Goal: Navigation & Orientation: Find specific page/section

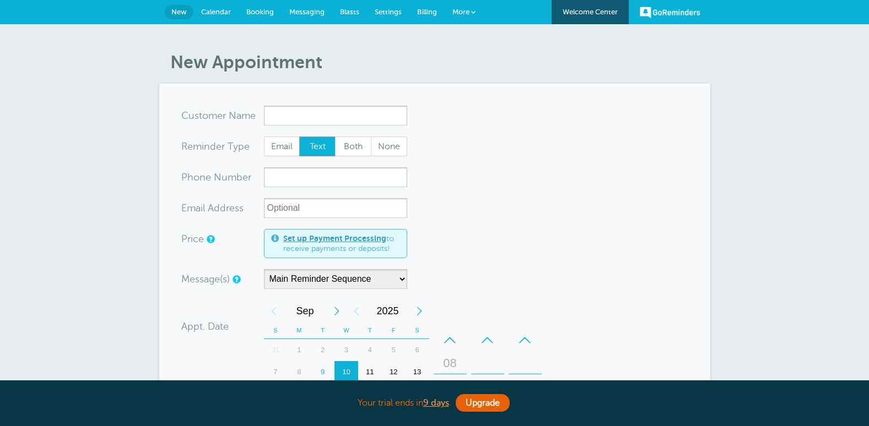
click at [299, 17] on link "Messaging" at bounding box center [307, 12] width 51 height 24
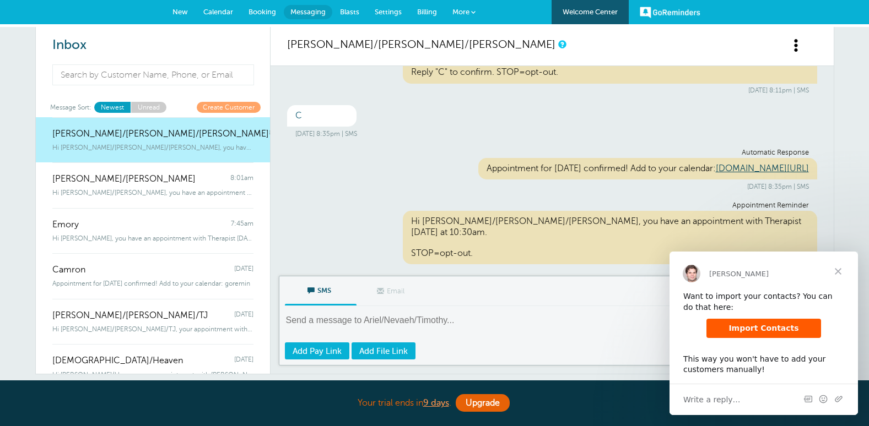
click at [842, 276] on span "Close" at bounding box center [838, 272] width 40 height 40
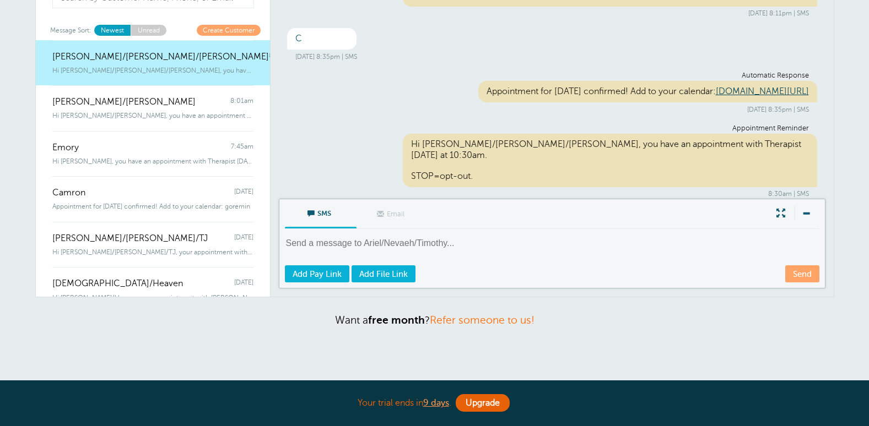
scroll to position [45, 0]
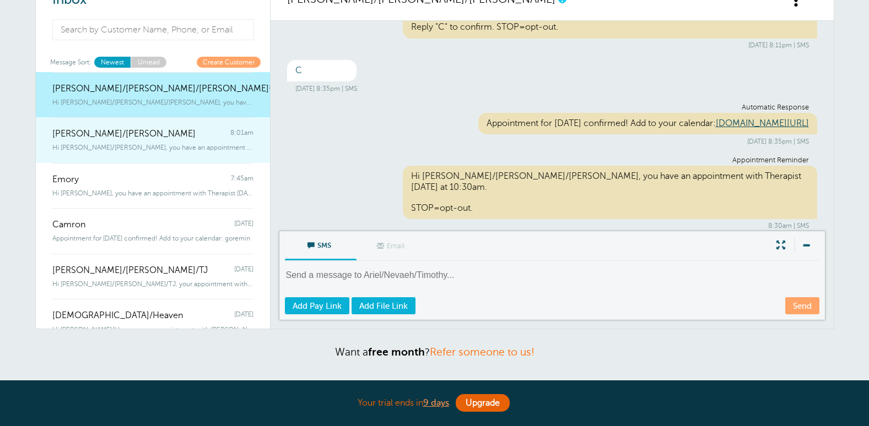
click at [125, 137] on div "Joey/Layla 8:01am" at bounding box center [152, 128] width 201 height 22
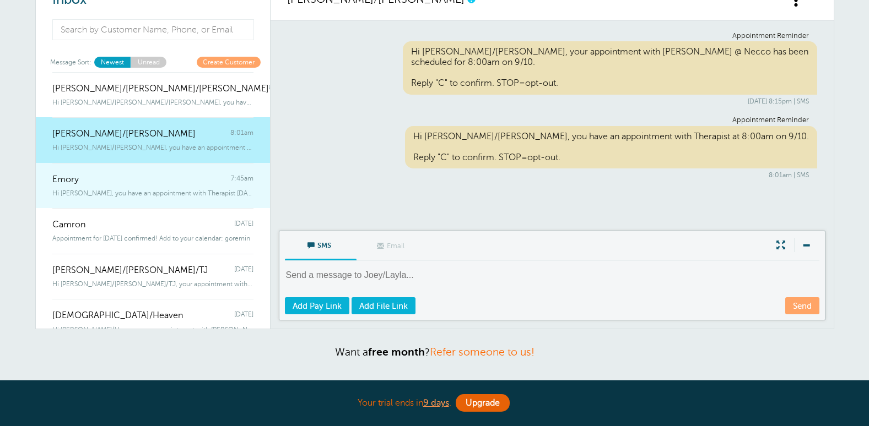
click at [115, 180] on div "Emory 7:45am" at bounding box center [152, 174] width 201 height 22
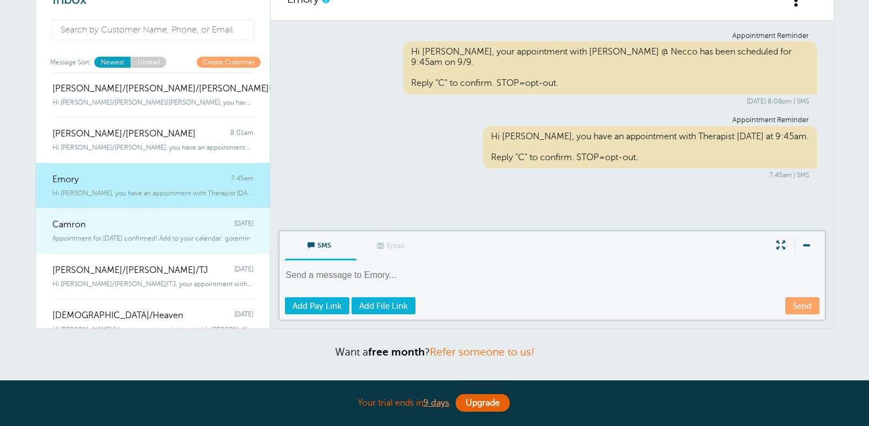
click at [128, 227] on div "Camron Monday" at bounding box center [152, 219] width 201 height 22
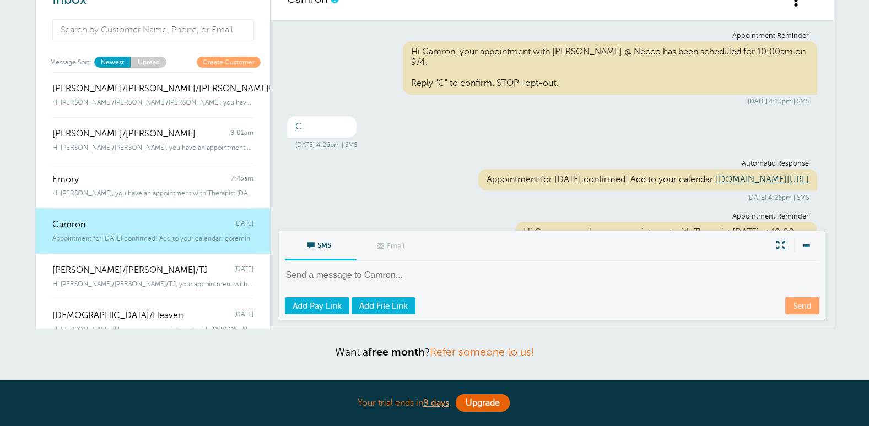
scroll to position [237, 0]
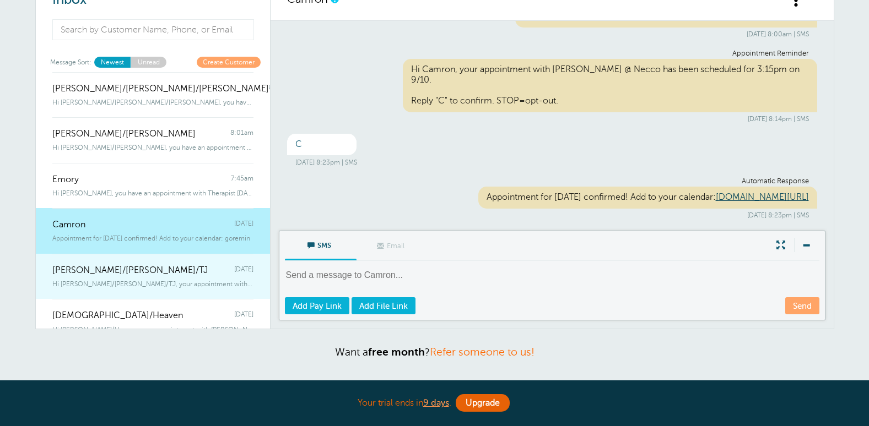
click at [145, 267] on div "Delonte/Josh/TJ Monday" at bounding box center [152, 265] width 201 height 22
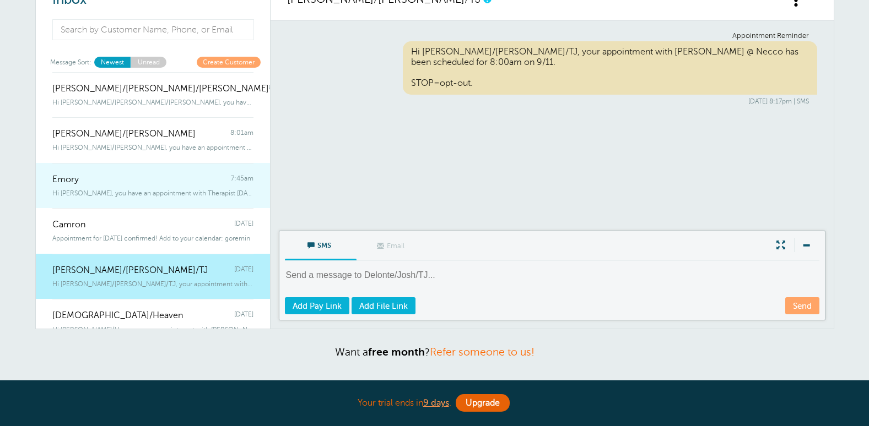
scroll to position [55, 0]
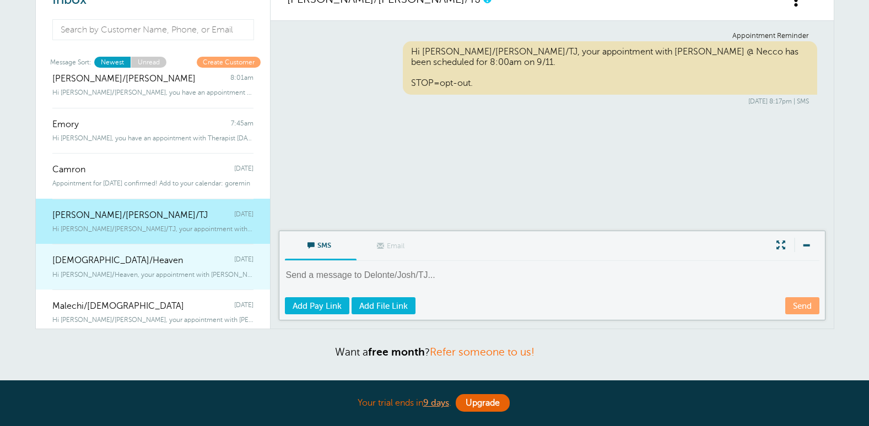
click at [155, 257] on div "Arian/Heaven Monday" at bounding box center [152, 255] width 201 height 22
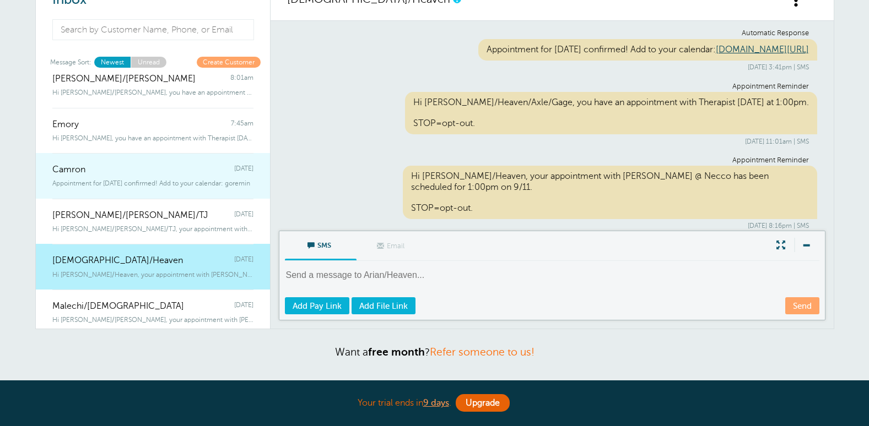
scroll to position [110, 0]
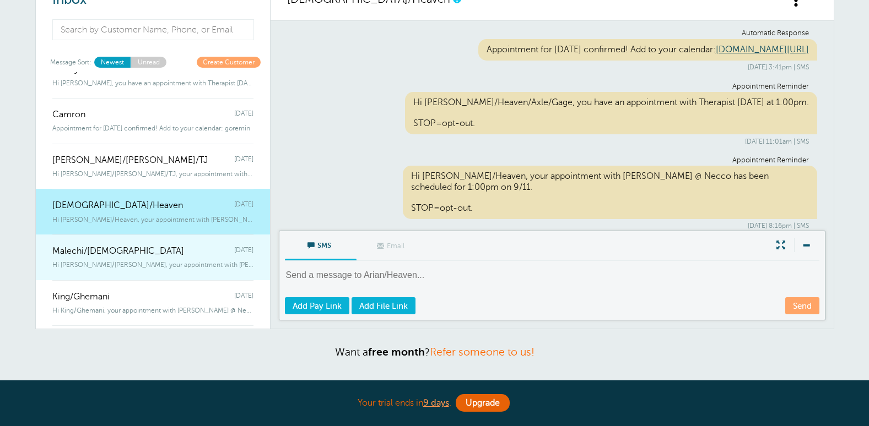
click at [144, 260] on div "Hi Malechi/Christian, your appointment with Misty @ Necco has been schedule" at bounding box center [152, 263] width 201 height 12
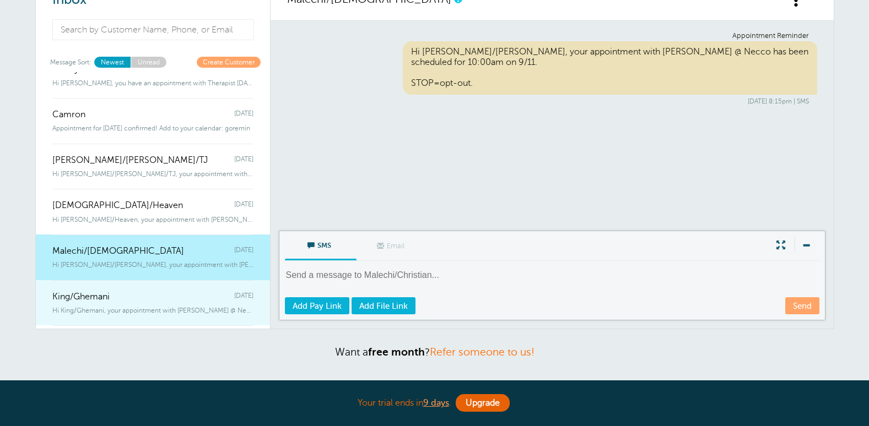
click at [128, 287] on div "King/Ghemani Monday" at bounding box center [152, 291] width 201 height 22
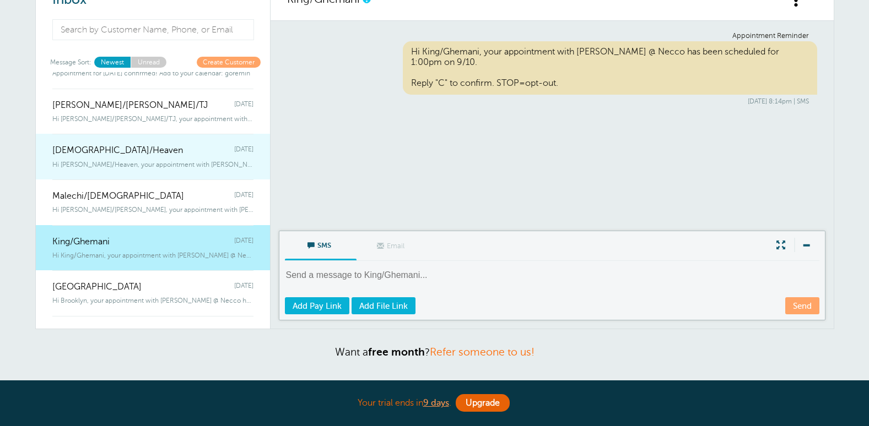
scroll to position [220, 0]
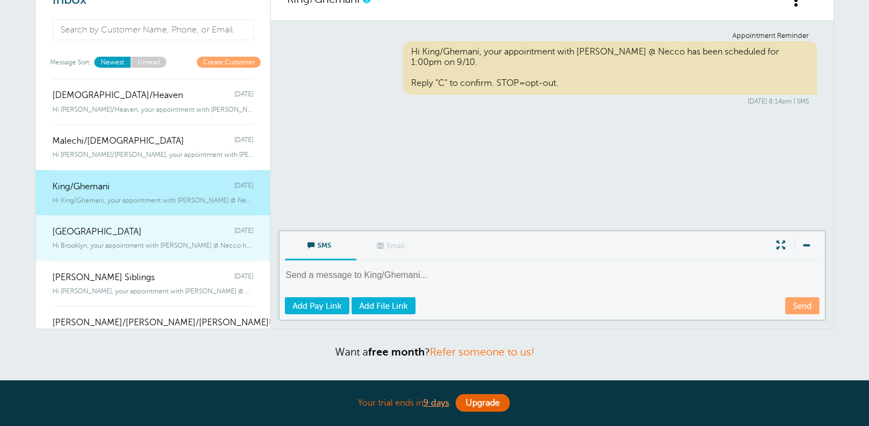
click at [153, 236] on div "Brooklyn Monday" at bounding box center [152, 226] width 201 height 22
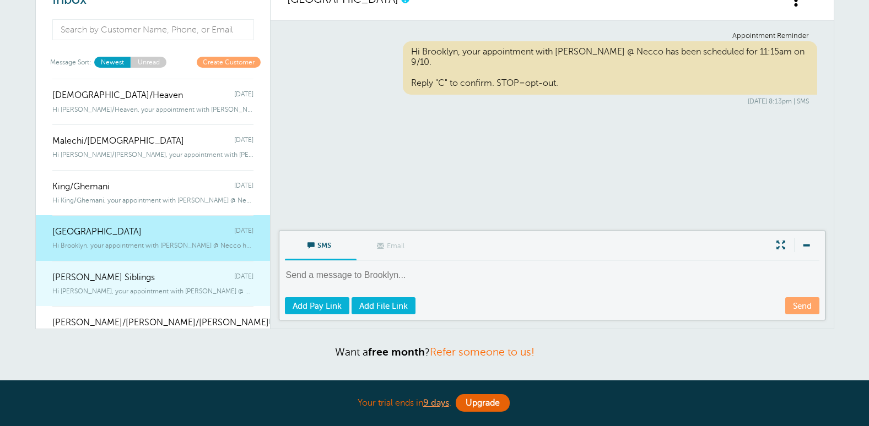
click at [147, 280] on div "Vega-Gonzalez Siblings Monday" at bounding box center [152, 272] width 201 height 22
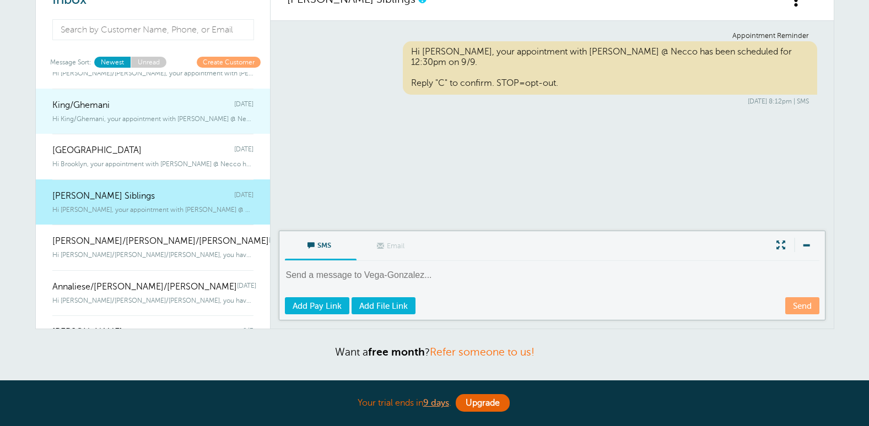
scroll to position [331, 0]
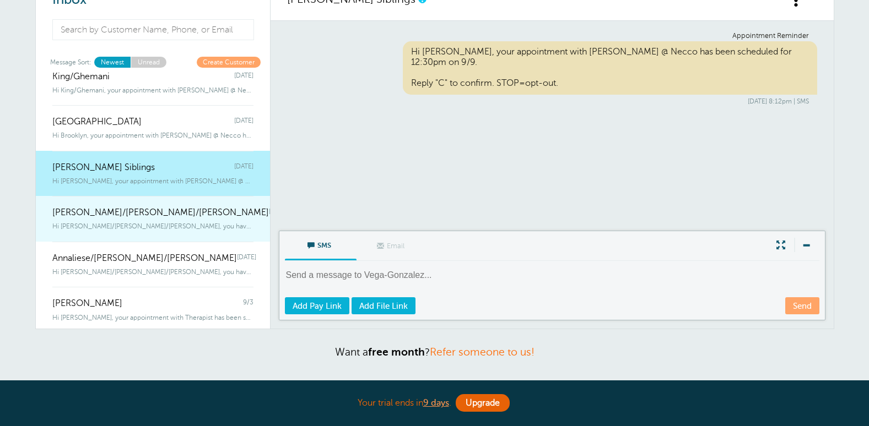
click at [148, 227] on span "Hi Leelynn/Rhiannon/Carter, you have an appointment with Therapist today at" at bounding box center [152, 227] width 201 height 8
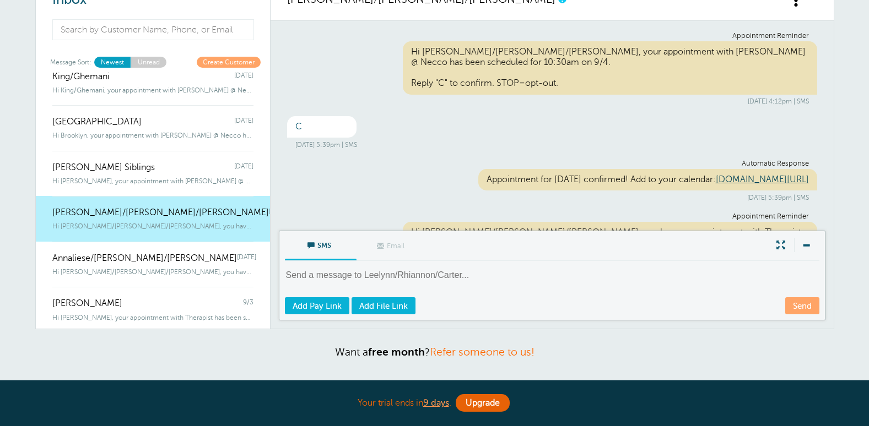
scroll to position [67, 0]
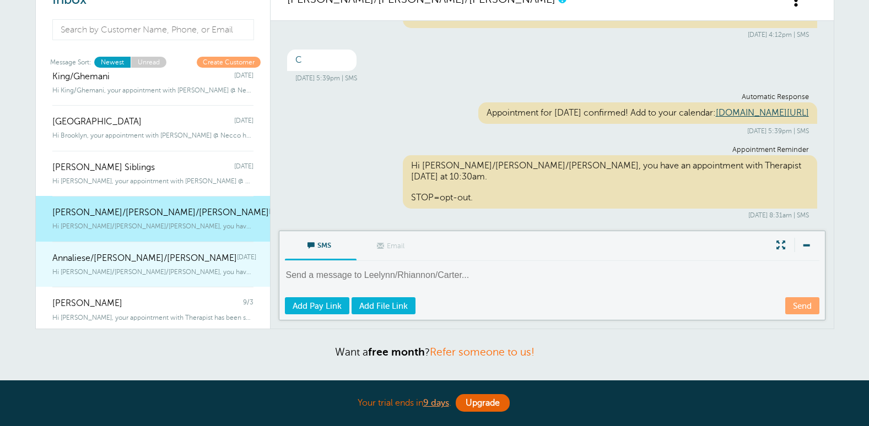
click at [145, 262] on span "Annaliese/Adelynn/Isaac" at bounding box center [144, 258] width 185 height 10
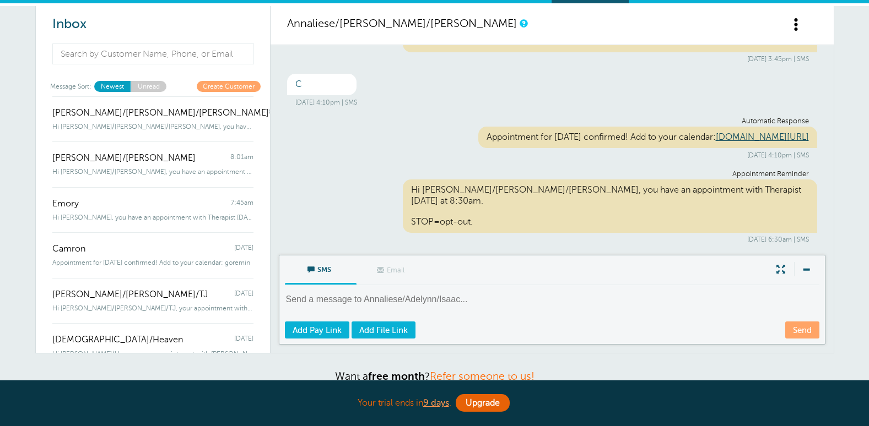
scroll to position [0, 0]
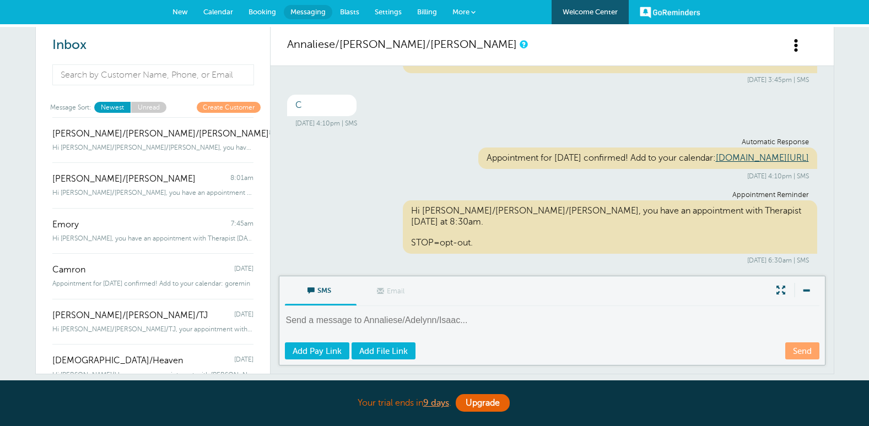
click at [231, 8] on span "Calendar" at bounding box center [218, 12] width 30 height 8
